Goal: Find specific page/section: Find specific page/section

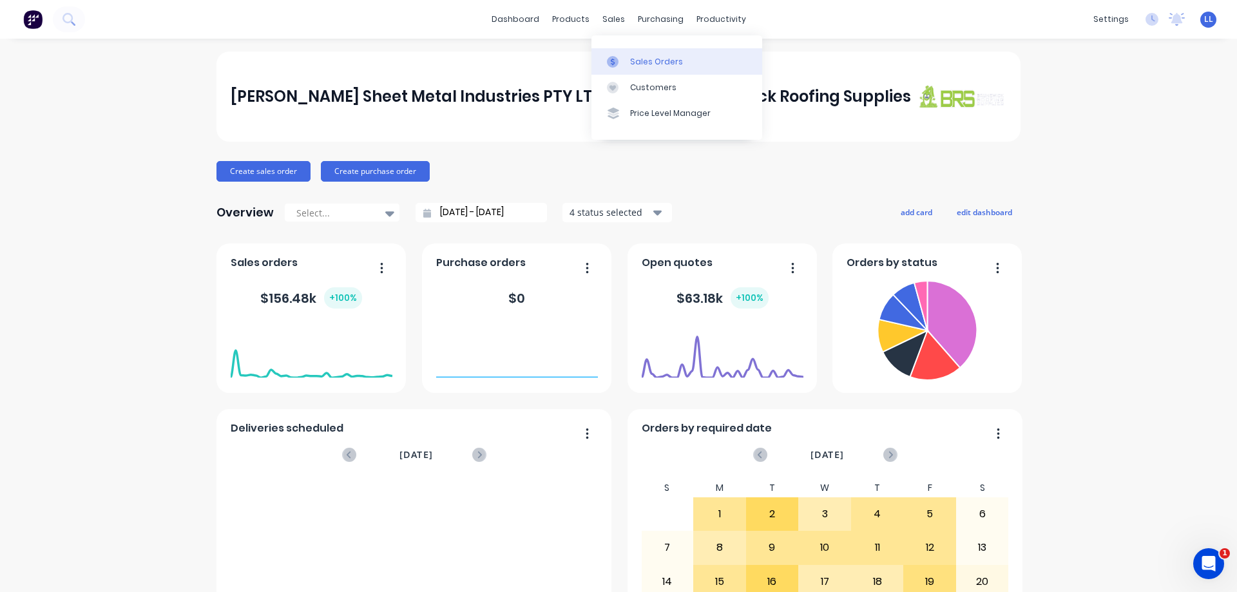
click at [666, 63] on div "Sales Orders" at bounding box center [656, 62] width 53 height 12
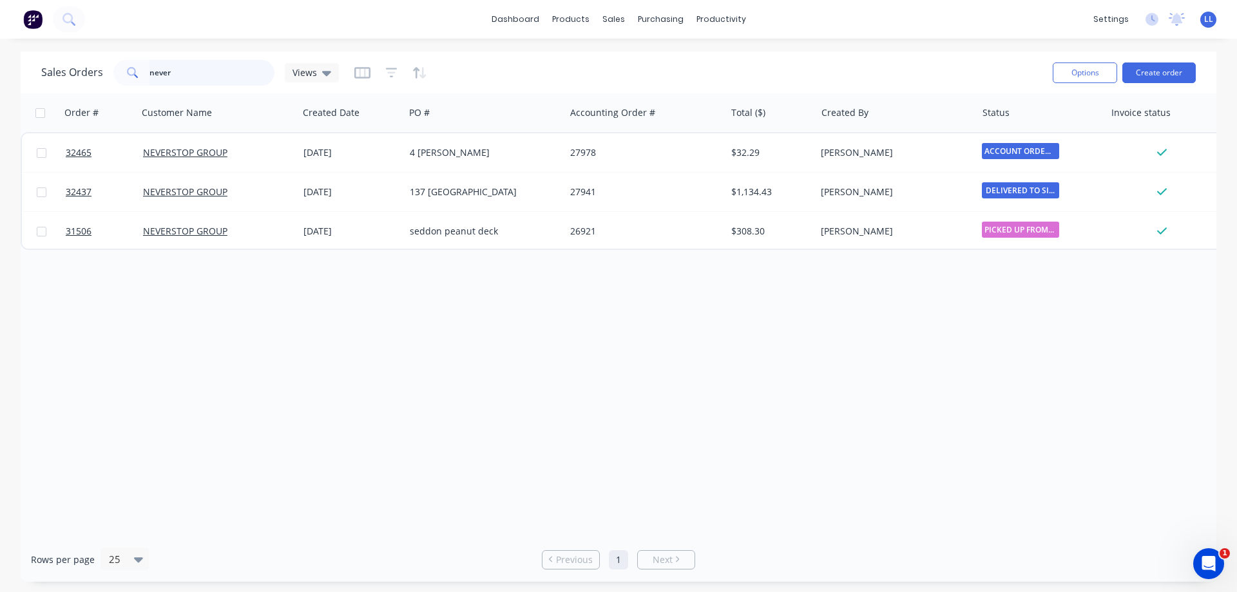
click at [201, 75] on input "never" at bounding box center [212, 73] width 126 height 26
type input "n"
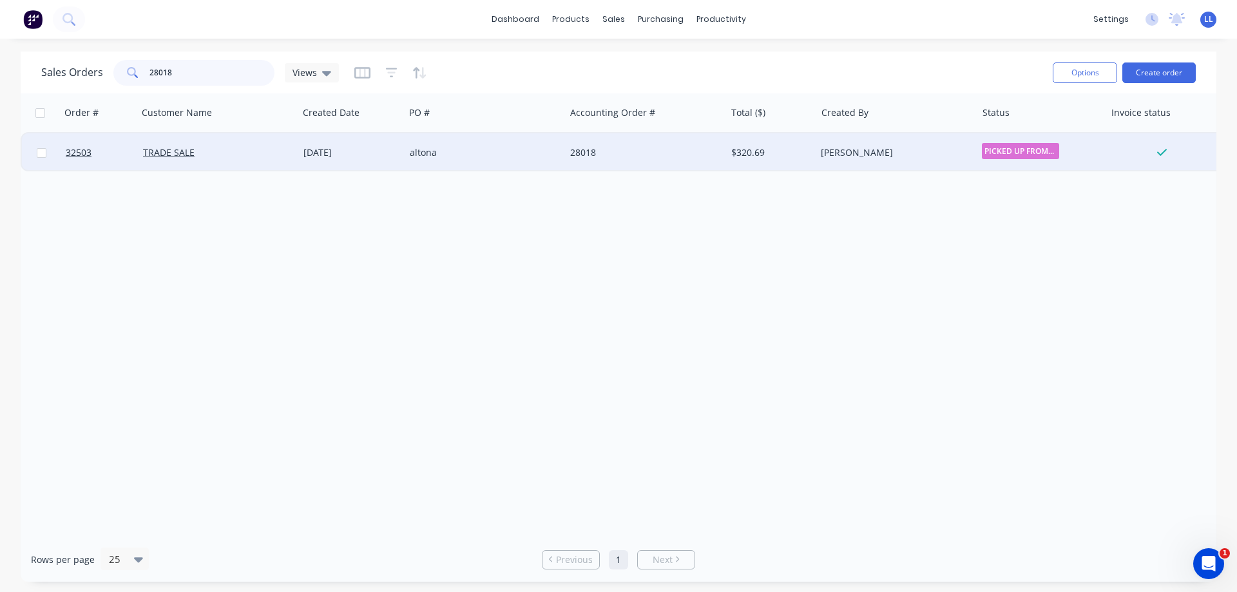
type input "28018"
click at [448, 154] on div "altona" at bounding box center [481, 152] width 143 height 13
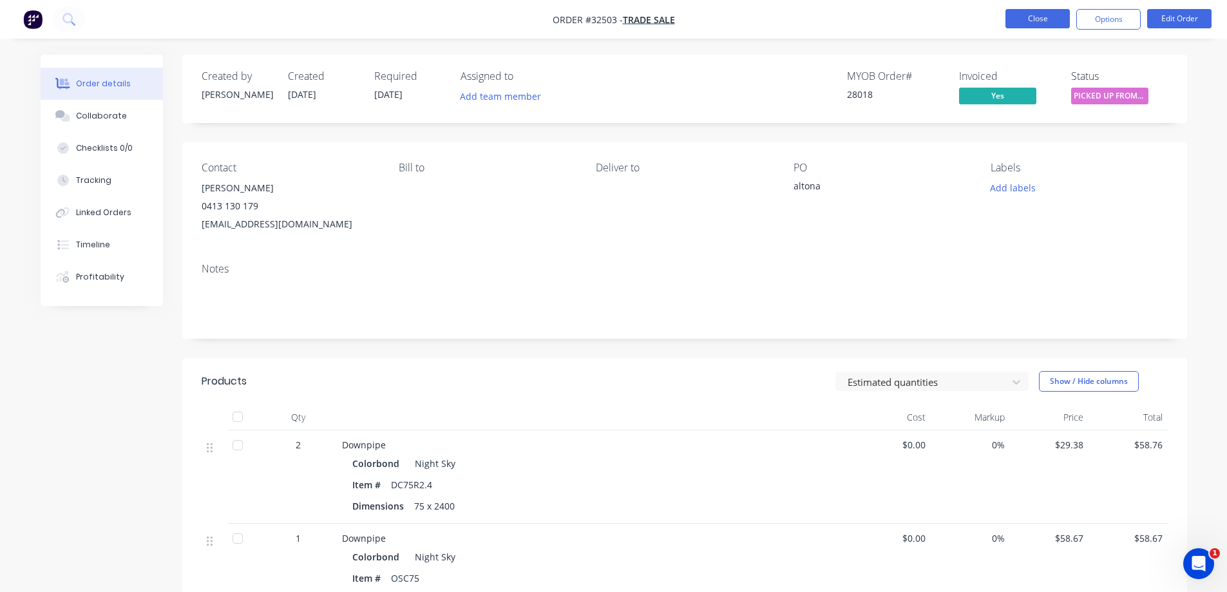
click at [1029, 27] on button "Close" at bounding box center [1037, 18] width 64 height 19
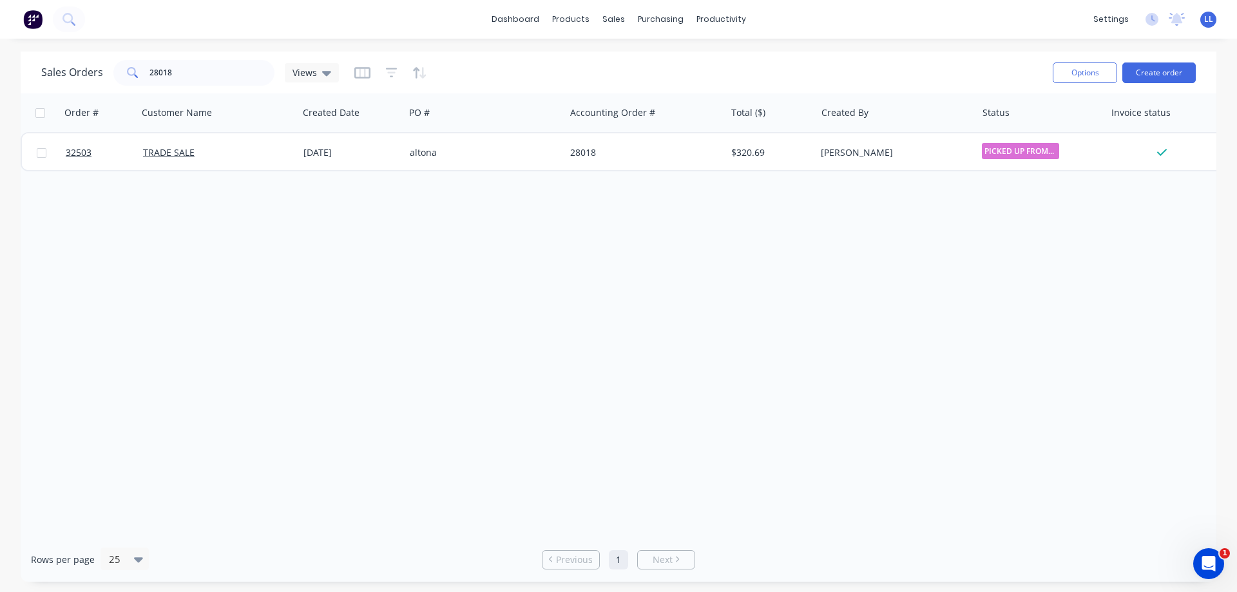
click at [40, 23] on img at bounding box center [32, 19] width 19 height 19
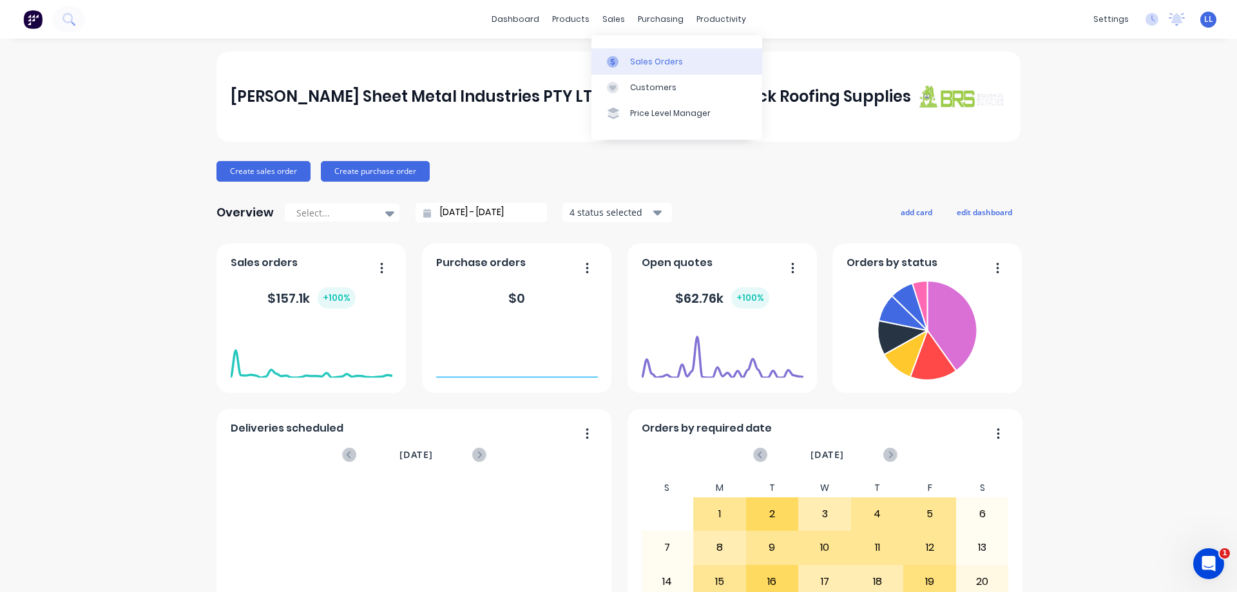
click at [642, 57] on div "Sales Orders" at bounding box center [656, 62] width 53 height 12
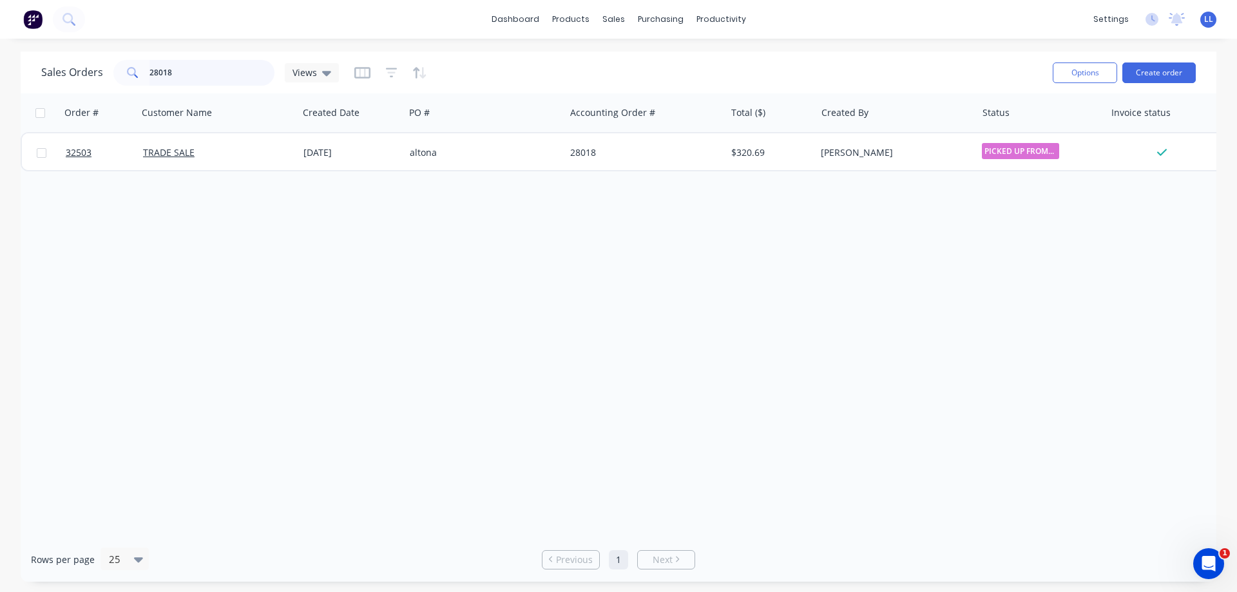
click at [197, 71] on input "28018" at bounding box center [212, 73] width 126 height 26
type input "2"
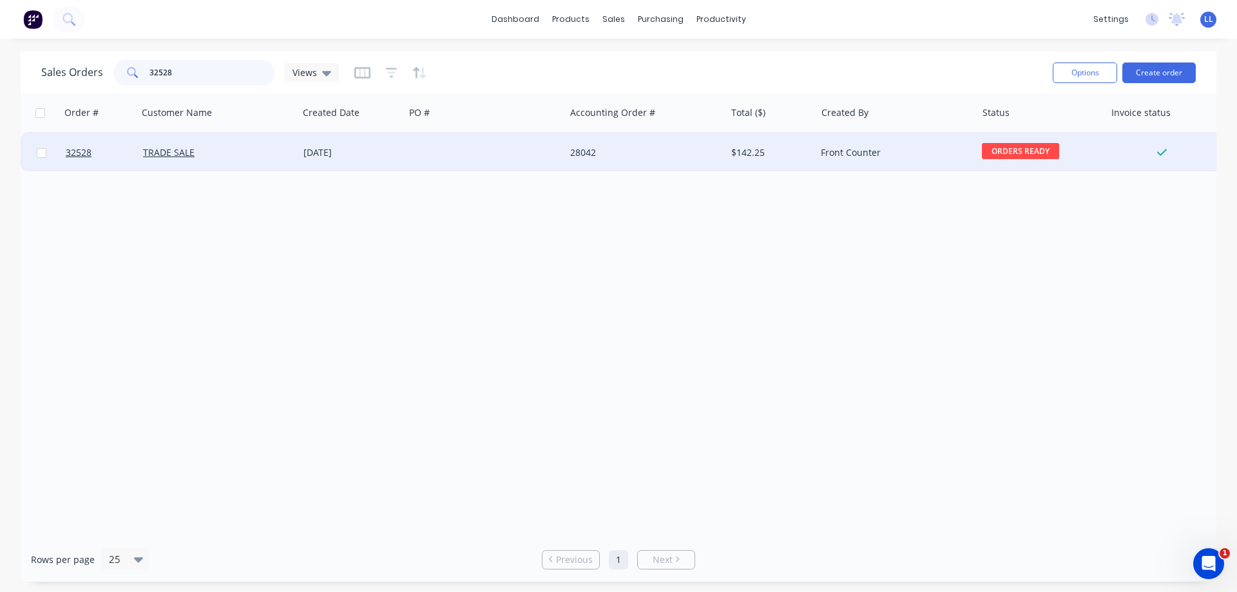
type input "32528"
click at [638, 155] on div "28042" at bounding box center [641, 152] width 143 height 13
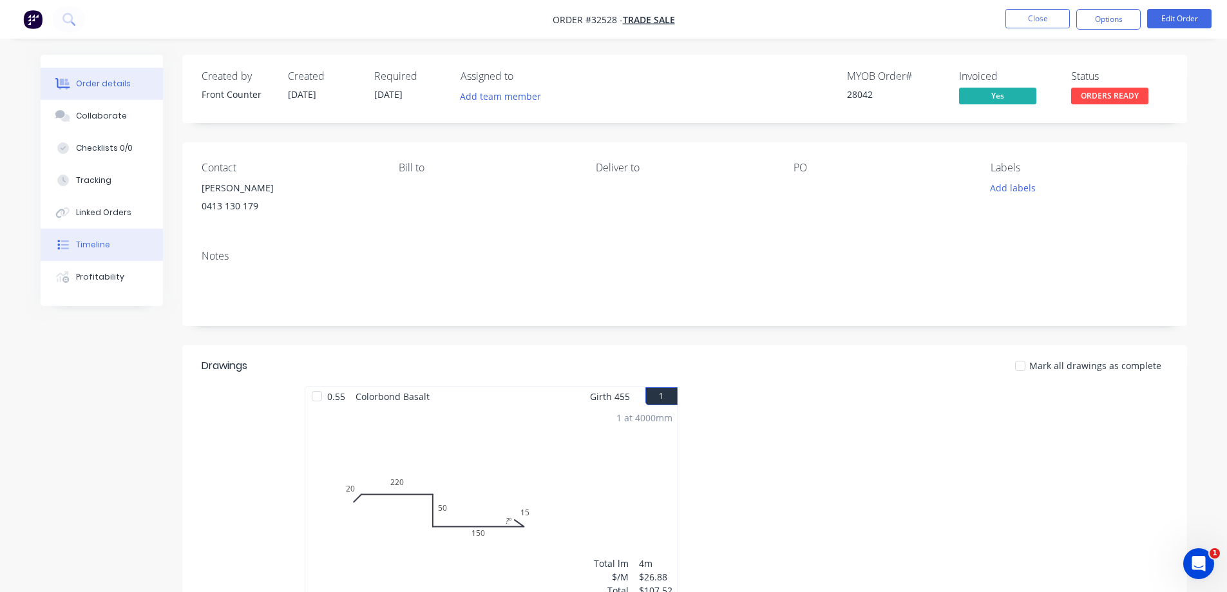
click at [136, 245] on button "Timeline" at bounding box center [102, 245] width 122 height 32
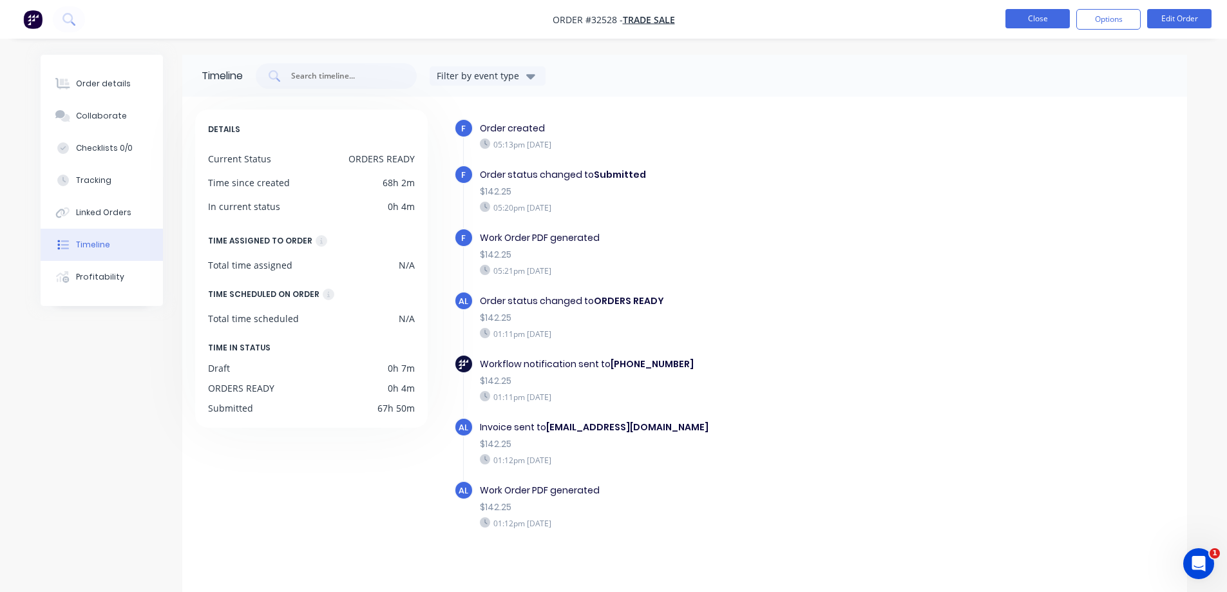
click at [1038, 24] on button "Close" at bounding box center [1037, 18] width 64 height 19
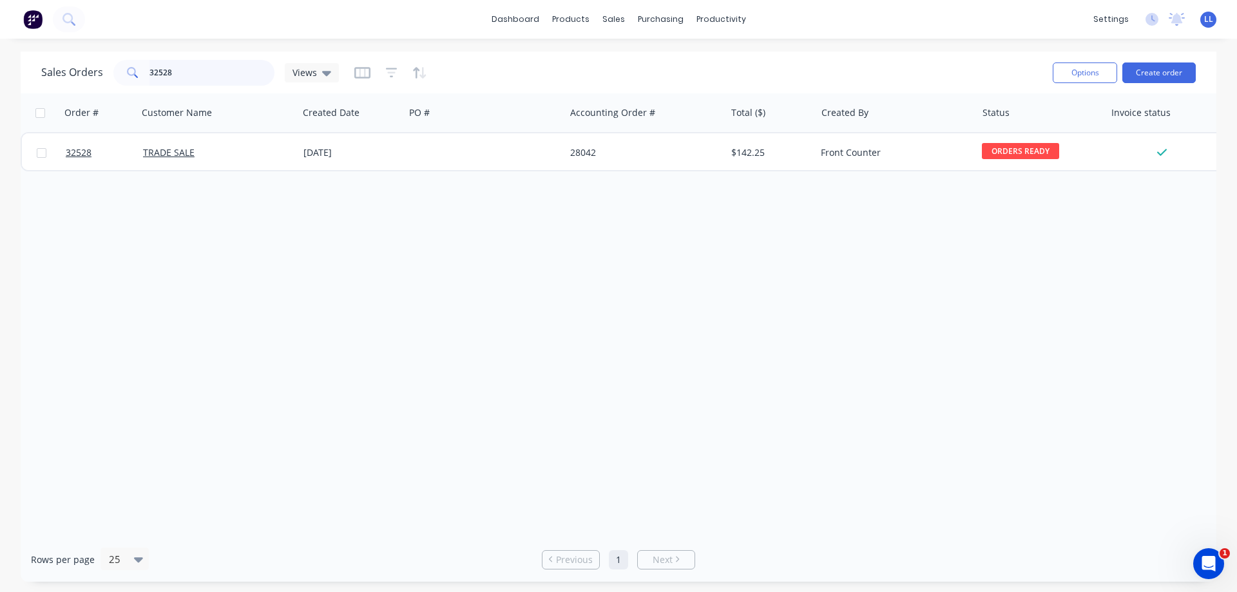
click at [196, 75] on input "32528" at bounding box center [212, 73] width 126 height 26
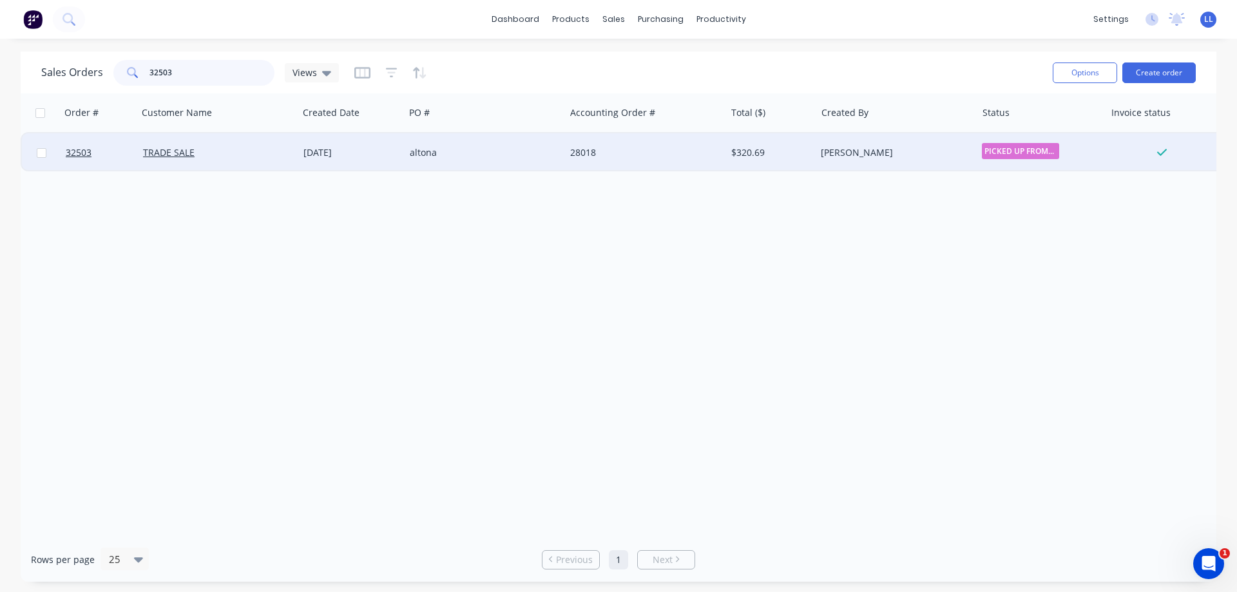
type input "32503"
click at [801, 141] on div "$320.69" at bounding box center [771, 152] width 90 height 39
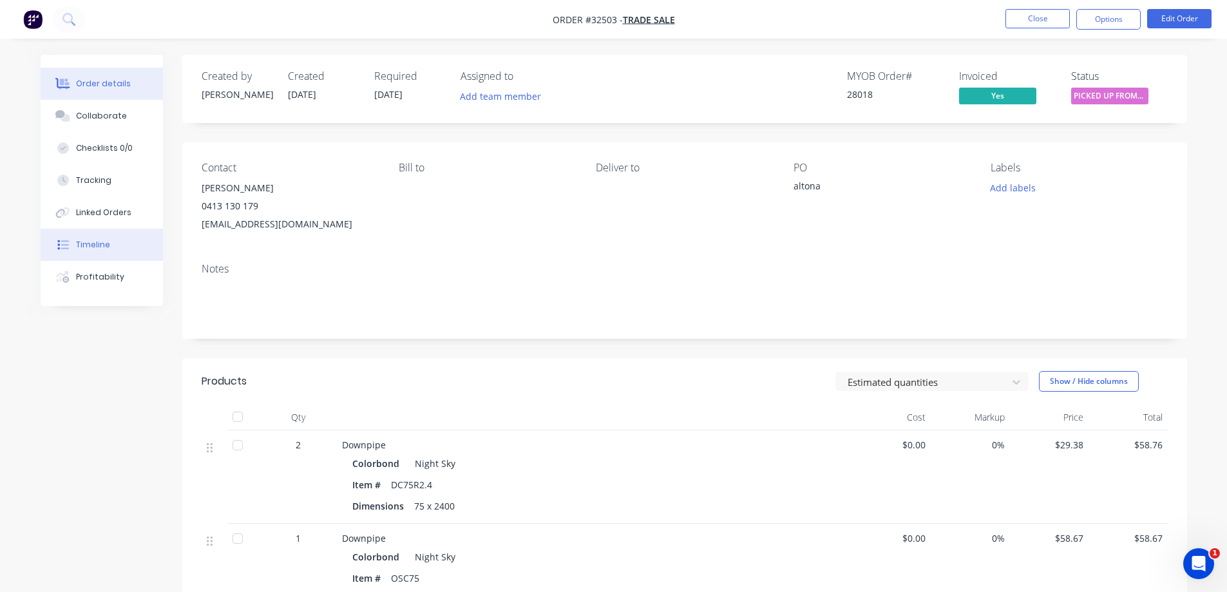
click at [119, 238] on button "Timeline" at bounding box center [102, 245] width 122 height 32
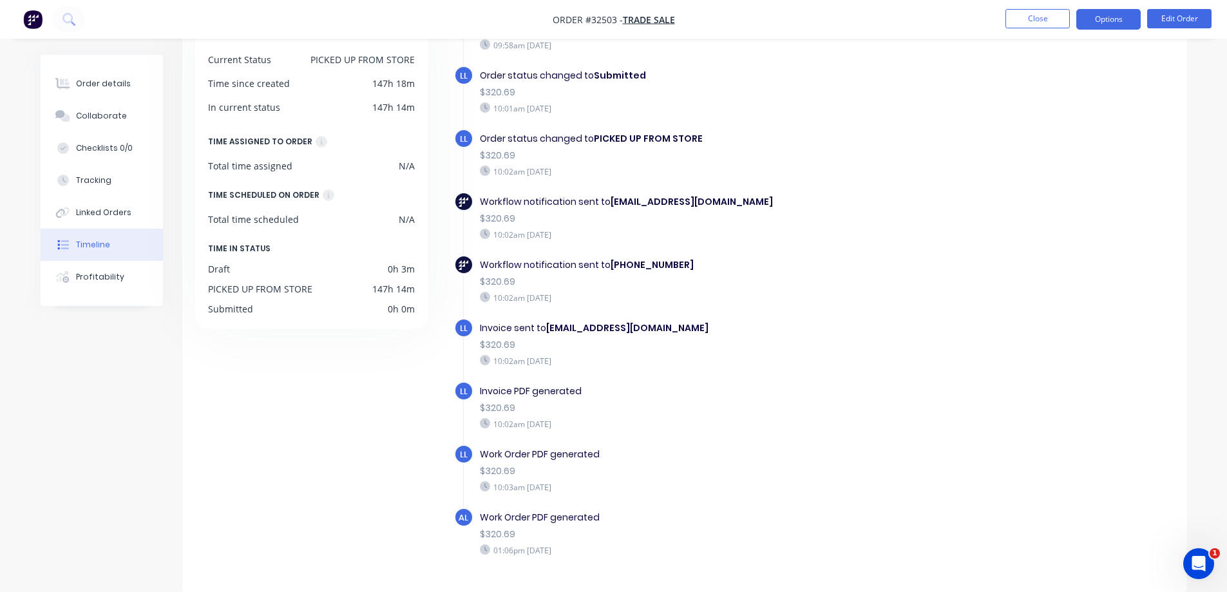
click at [1105, 23] on button "Options" at bounding box center [1108, 19] width 64 height 21
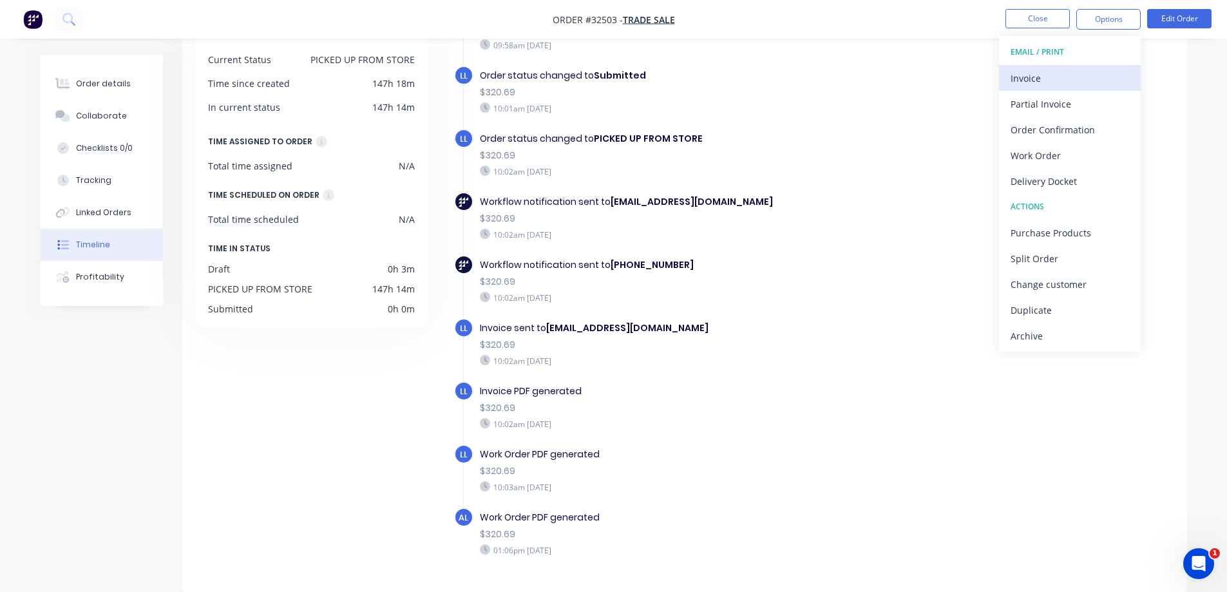
click at [1066, 75] on div "Invoice" at bounding box center [1070, 78] width 119 height 19
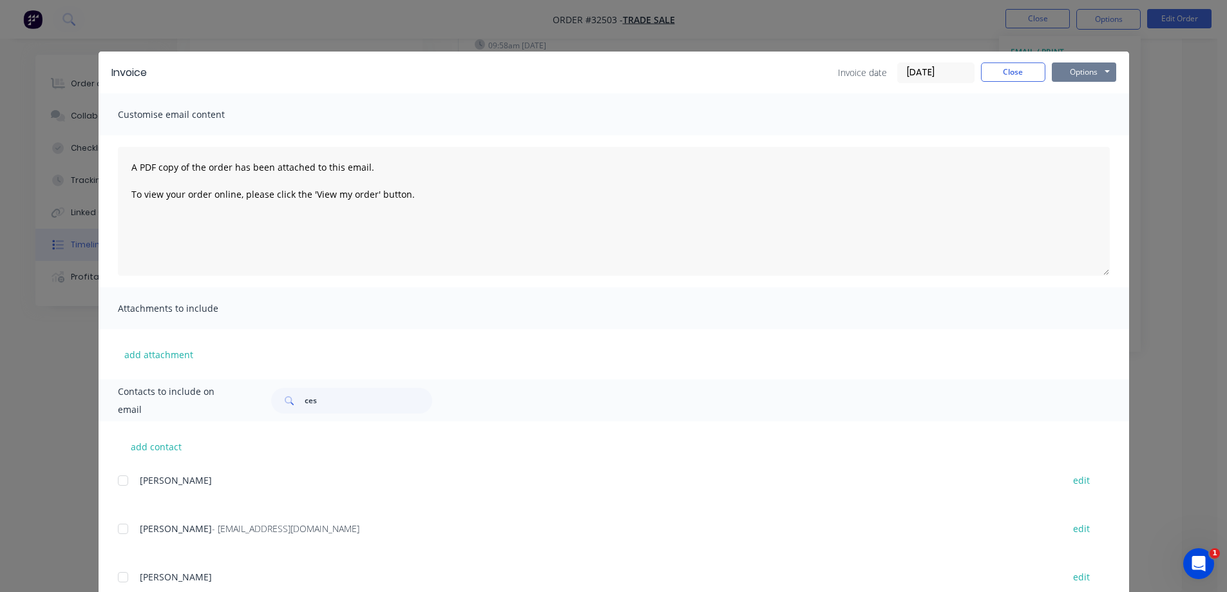
click at [1078, 73] on button "Options" at bounding box center [1084, 71] width 64 height 19
click at [346, 389] on input "ces" at bounding box center [369, 401] width 128 height 26
type input "c"
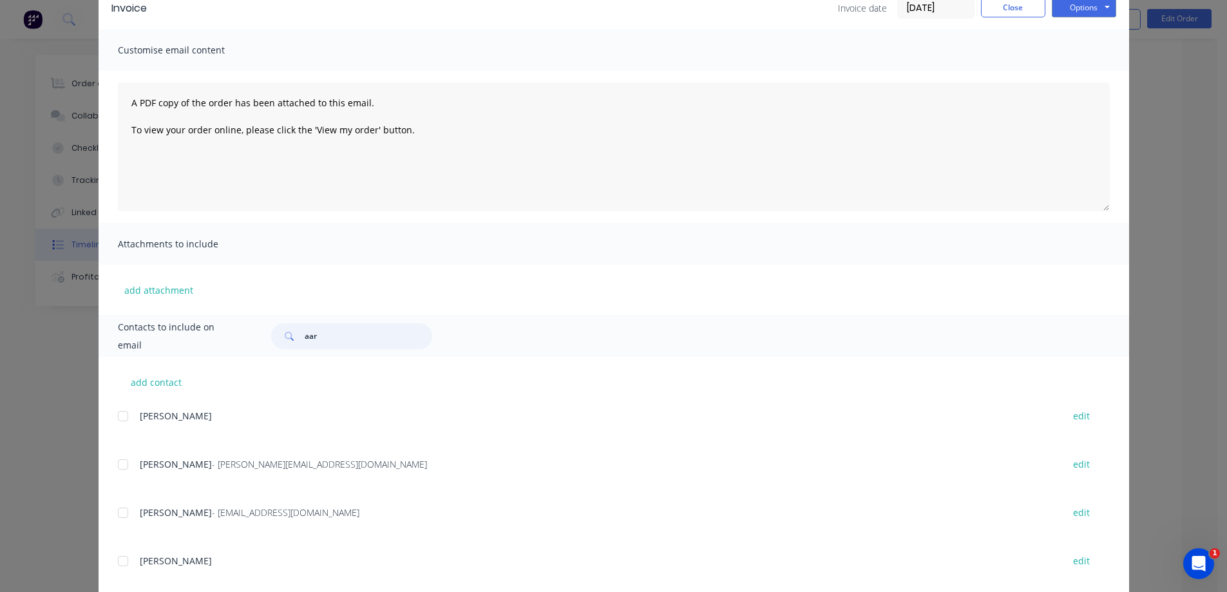
click at [116, 515] on div at bounding box center [123, 513] width 26 height 26
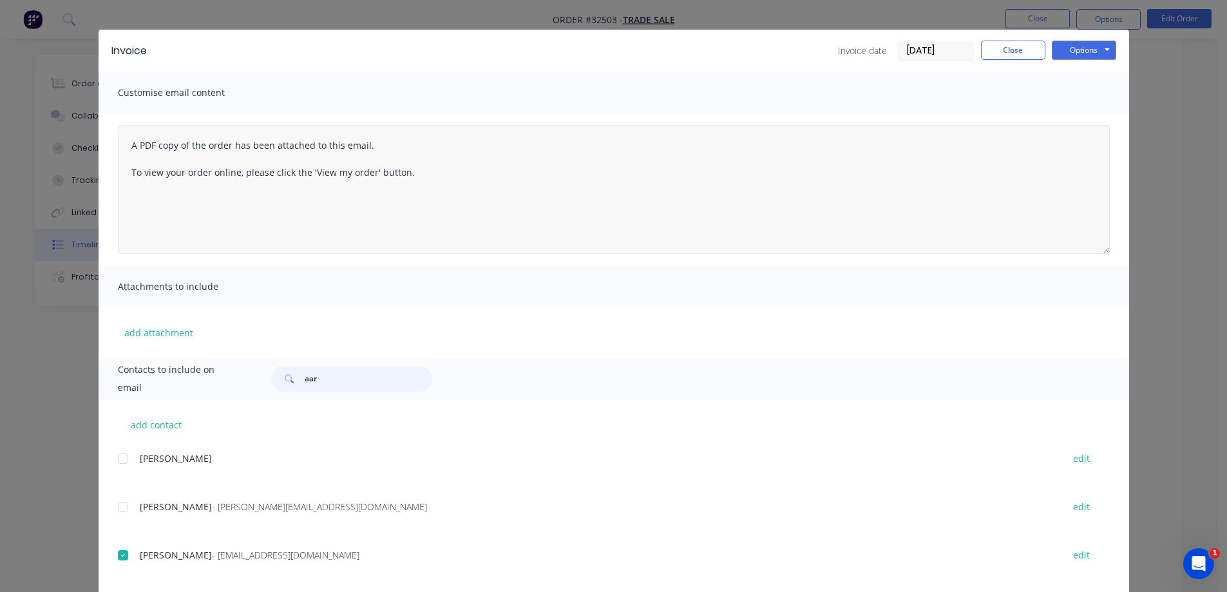
scroll to position [0, 0]
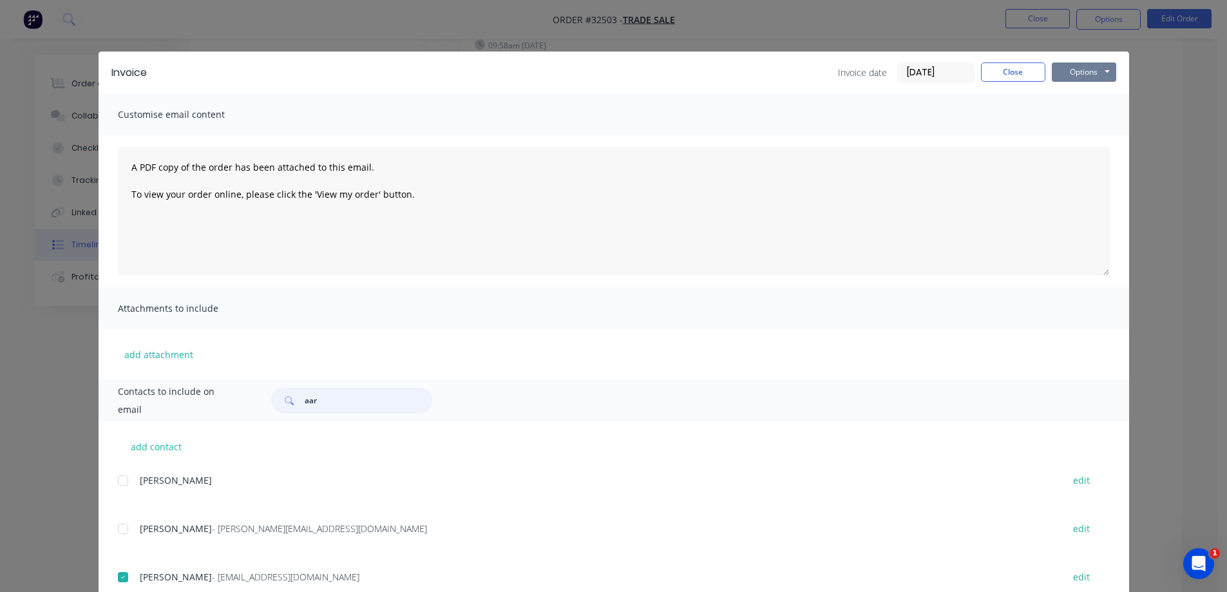
type input "aar"
click at [1094, 69] on button "Options" at bounding box center [1084, 71] width 64 height 19
click at [1081, 136] on button "Email" at bounding box center [1093, 137] width 82 height 21
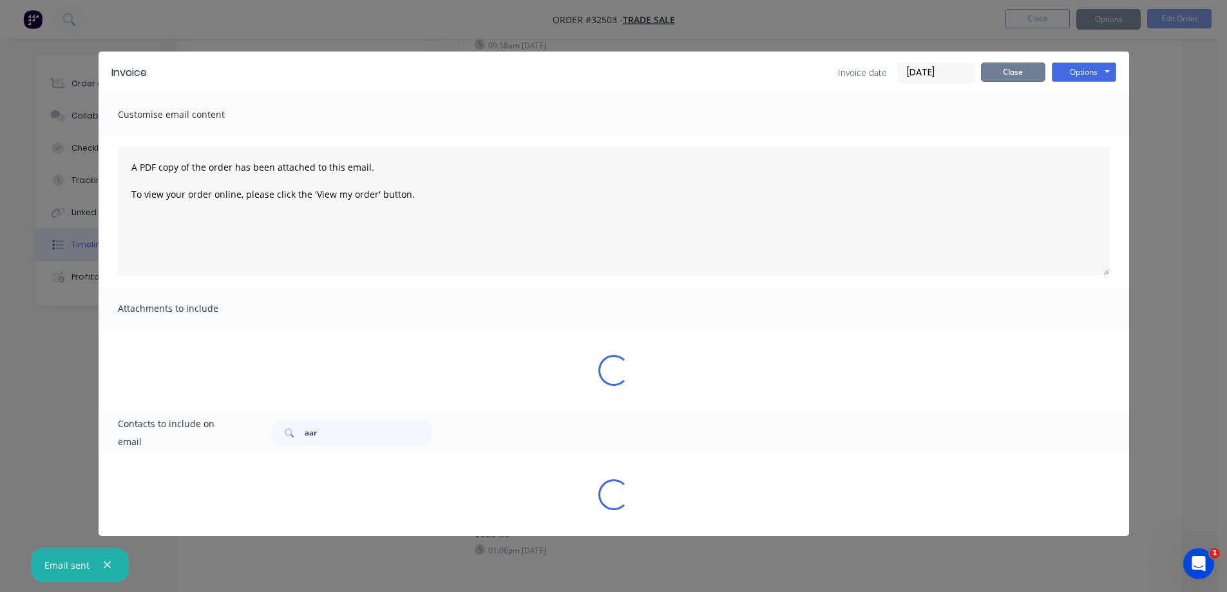
click at [1027, 77] on button "Close" at bounding box center [1013, 71] width 64 height 19
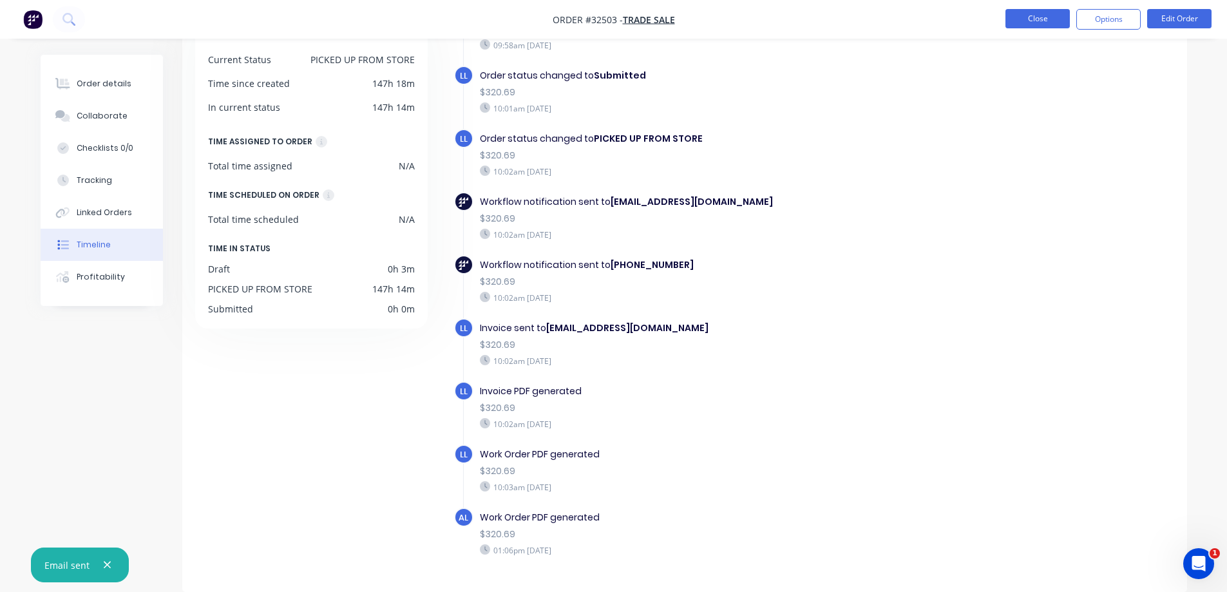
click at [1025, 23] on button "Close" at bounding box center [1037, 18] width 64 height 19
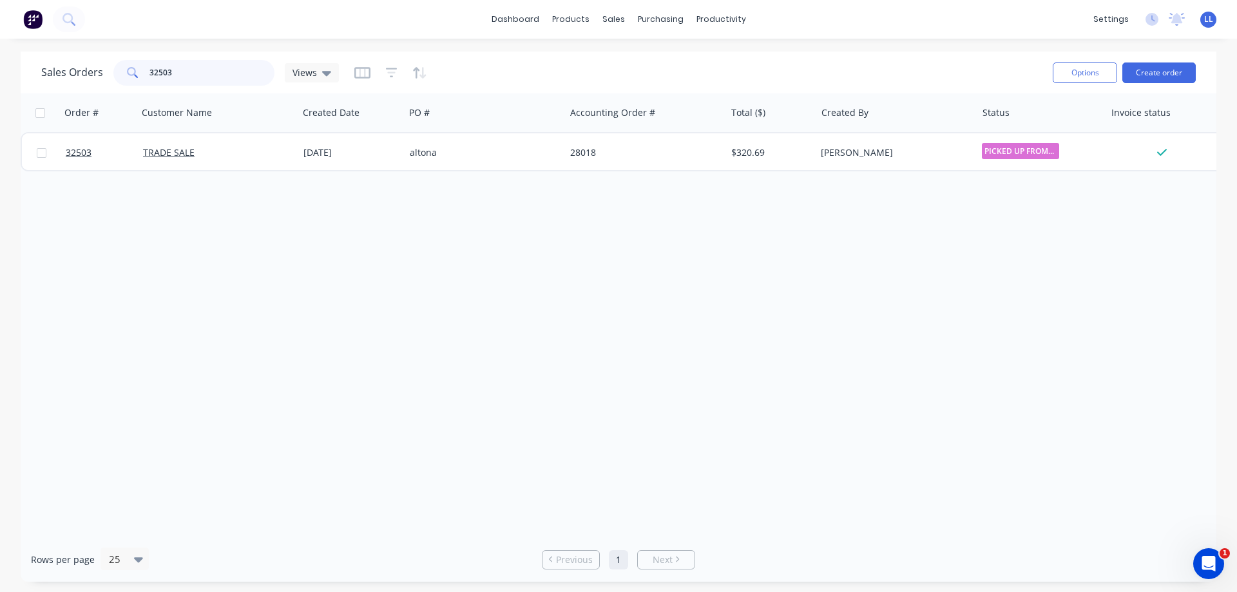
click at [208, 76] on input "32503" at bounding box center [212, 73] width 126 height 26
type input "3"
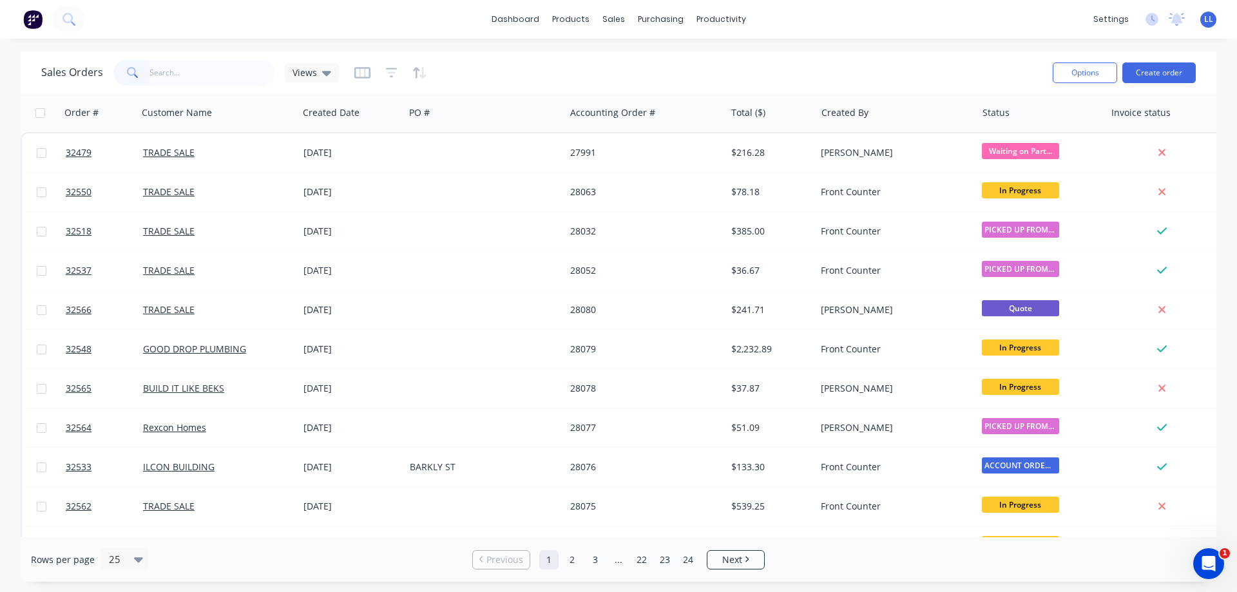
click at [30, 19] on img at bounding box center [32, 19] width 19 height 19
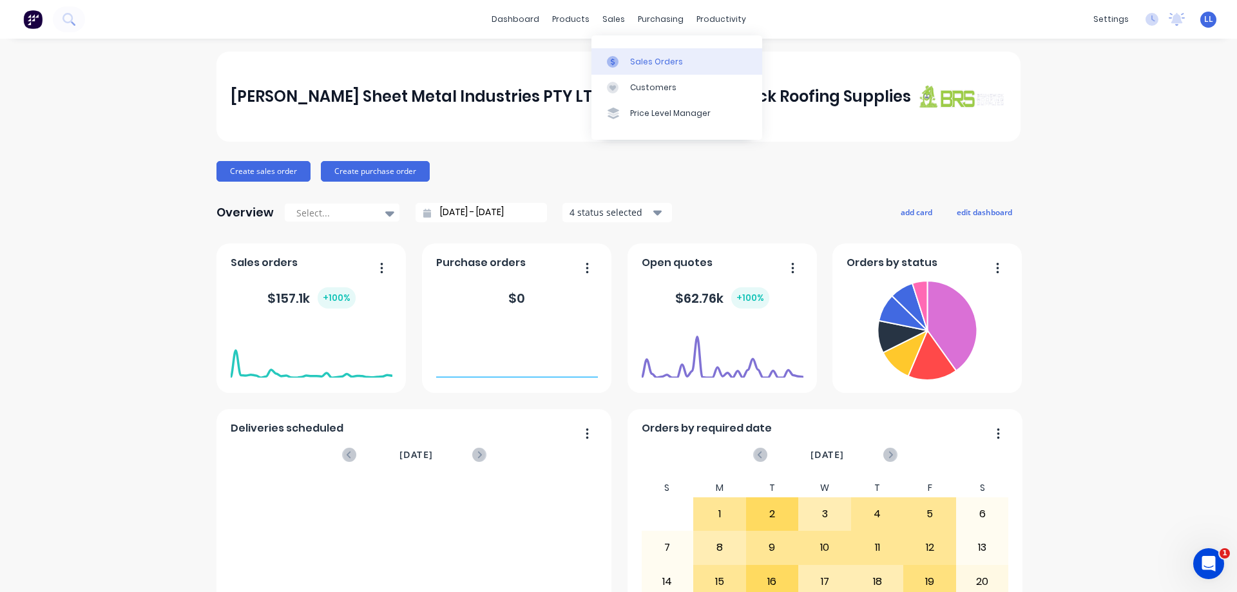
click at [643, 63] on div "Sales Orders" at bounding box center [656, 62] width 53 height 12
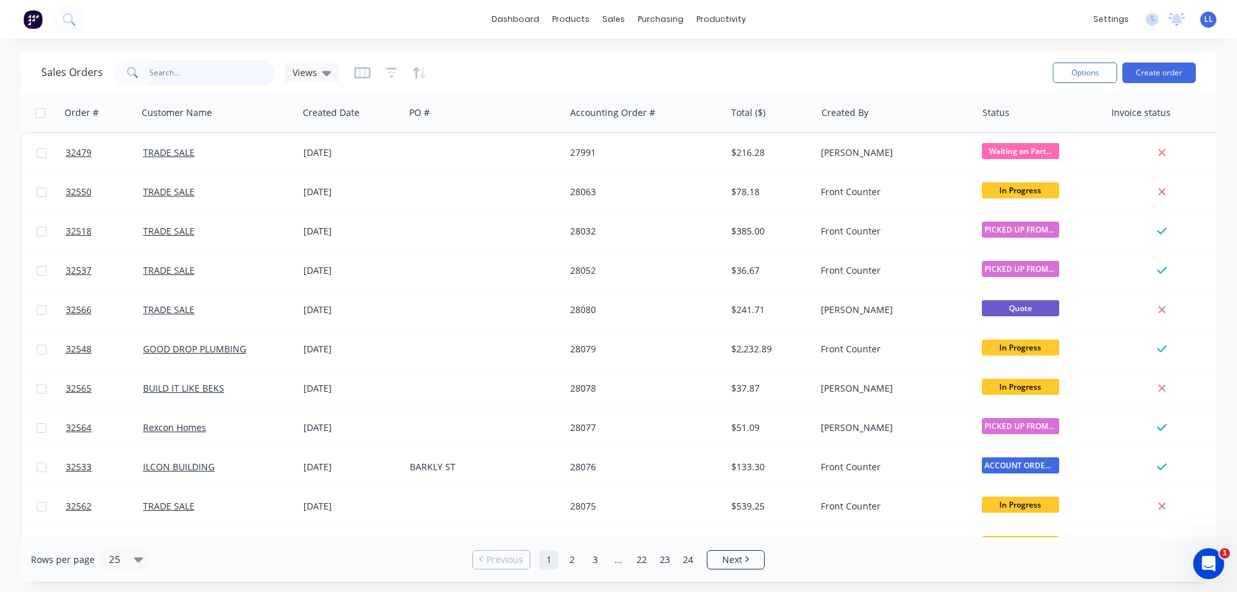
click at [178, 76] on input "text" at bounding box center [212, 73] width 126 height 26
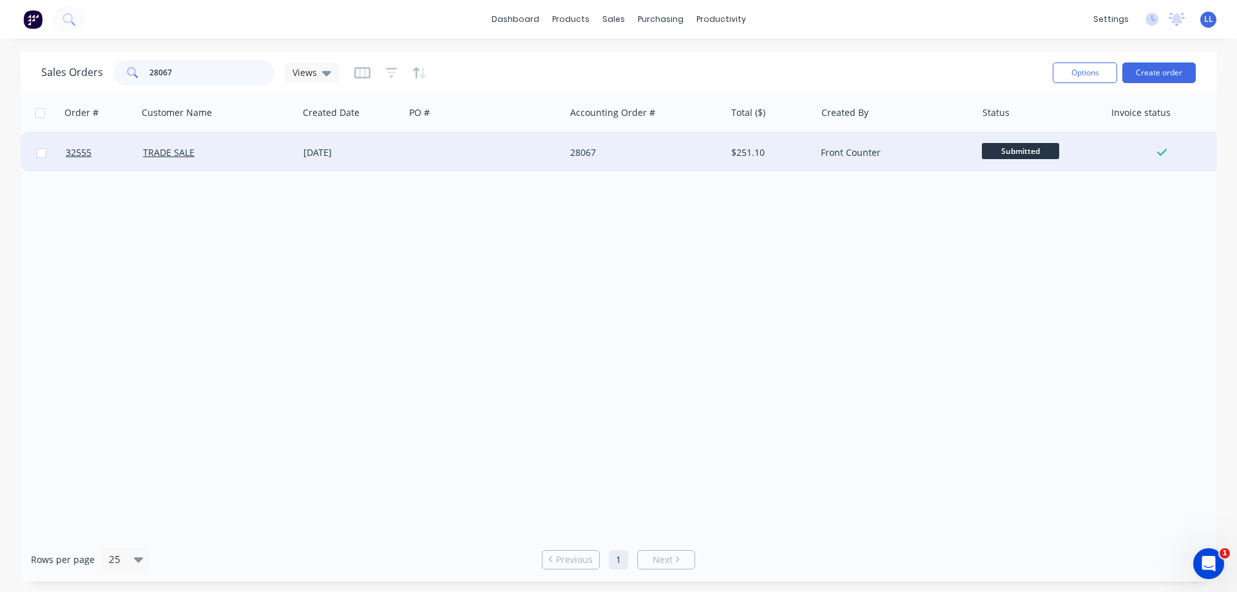
type input "28067"
click at [589, 141] on div "28067" at bounding box center [645, 152] width 160 height 39
